Goal: Task Accomplishment & Management: Manage account settings

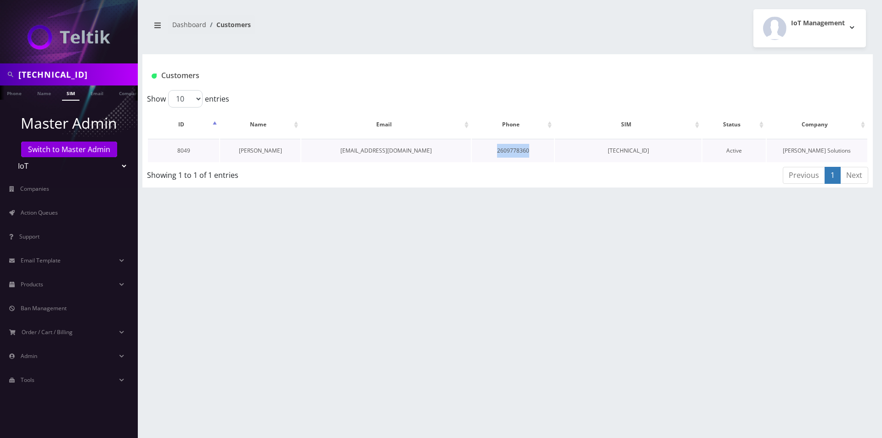
click at [258, 148] on link "[PERSON_NAME]" at bounding box center [260, 150] width 43 height 8
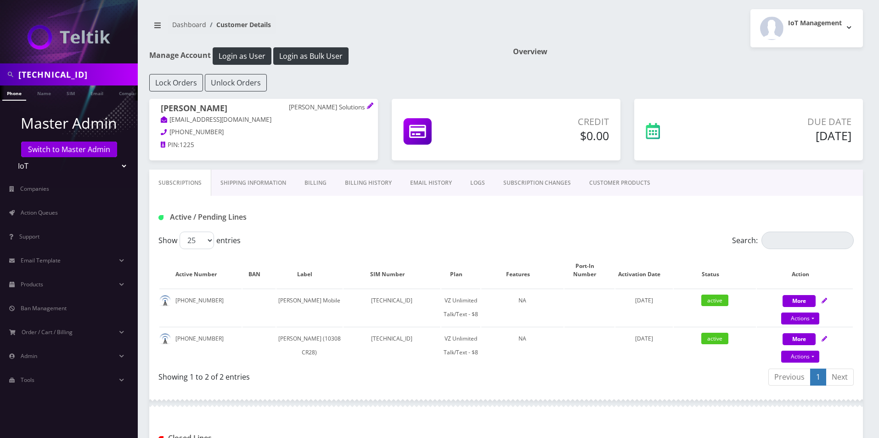
click at [388, 233] on div "Show 25 50 100 250 500 entries" at bounding box center [419, 239] width 522 height 17
click at [800, 350] on link "Actions" at bounding box center [800, 356] width 38 height 12
select select "VZ SIM"
select select "520"
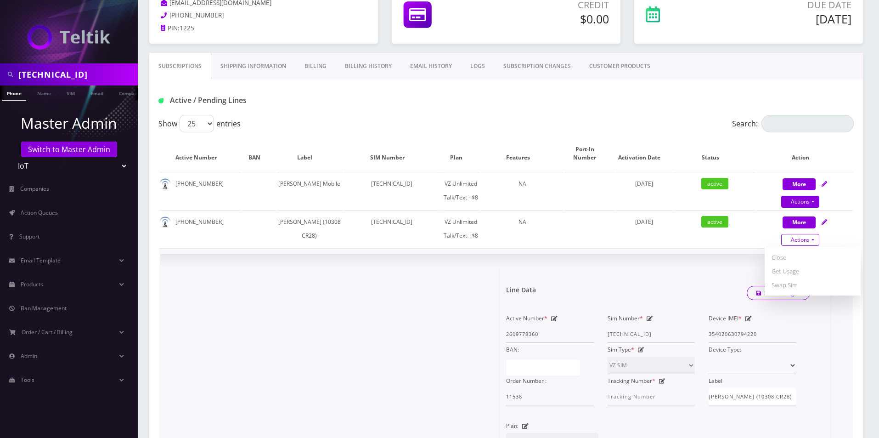
scroll to position [138, 0]
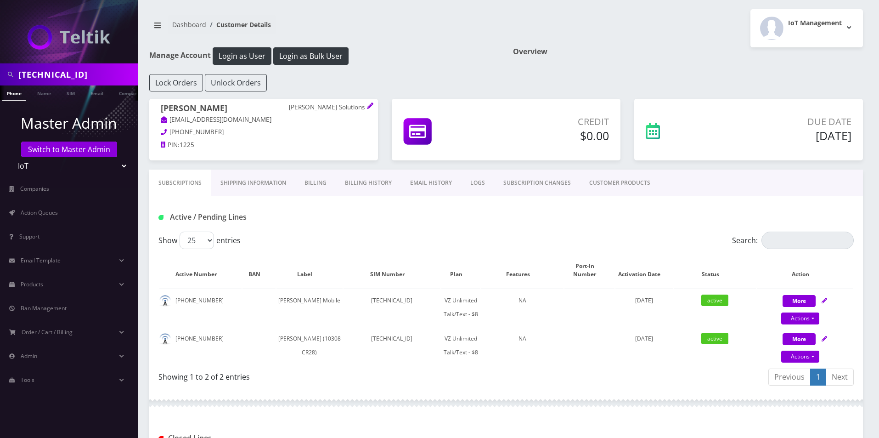
scroll to position [138, 0]
